Goal: Navigation & Orientation: Find specific page/section

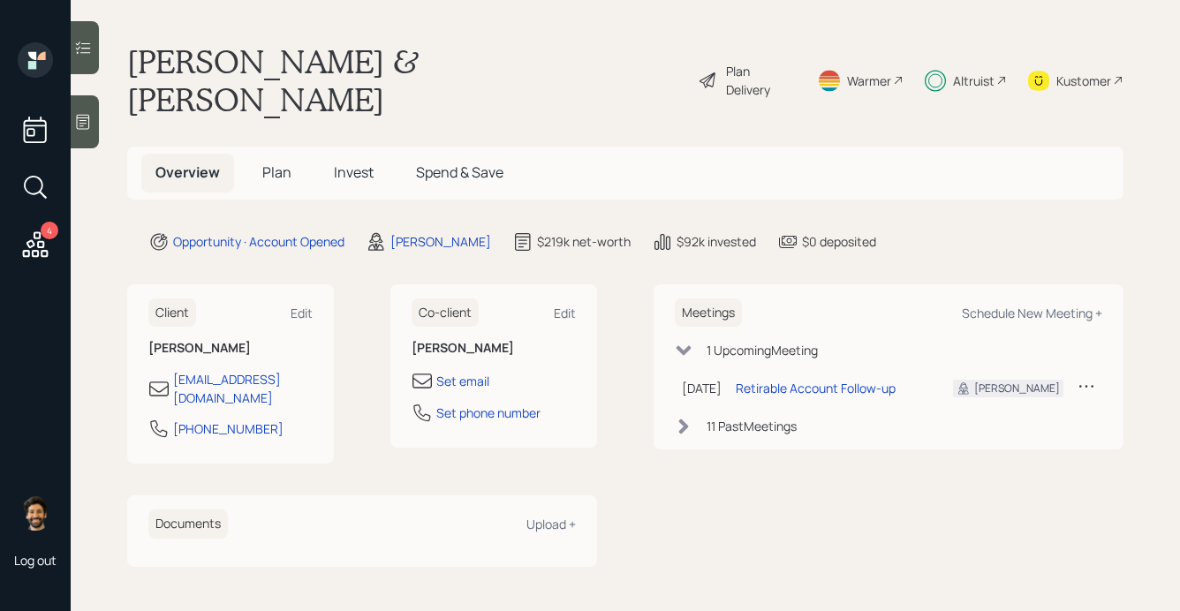
click at [983, 49] on div "Altruist" at bounding box center [966, 80] width 82 height 76
